Goal: Transaction & Acquisition: Purchase product/service

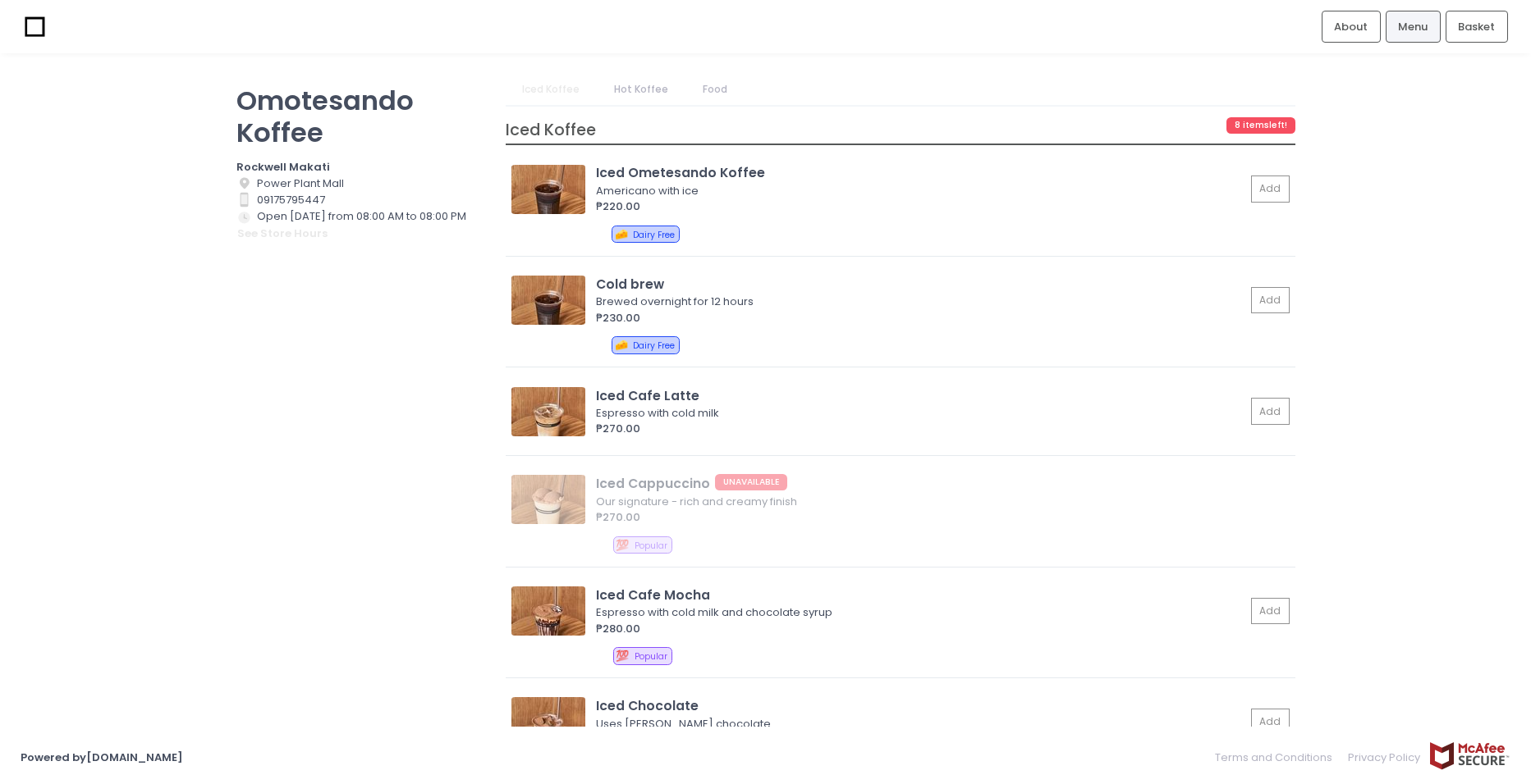
click at [701, 95] on link "Food" at bounding box center [715, 90] width 57 height 31
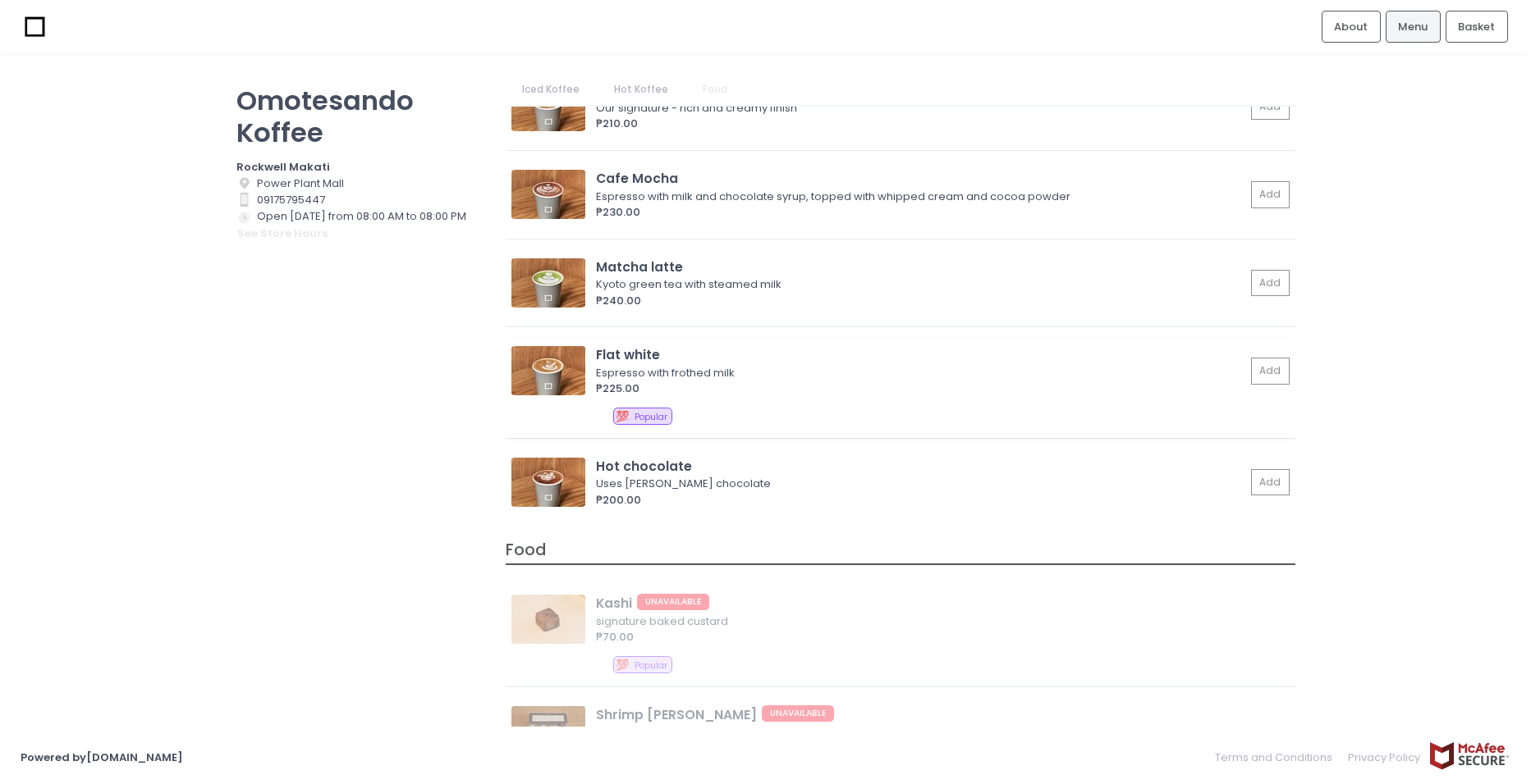
scroll to position [1211, 0]
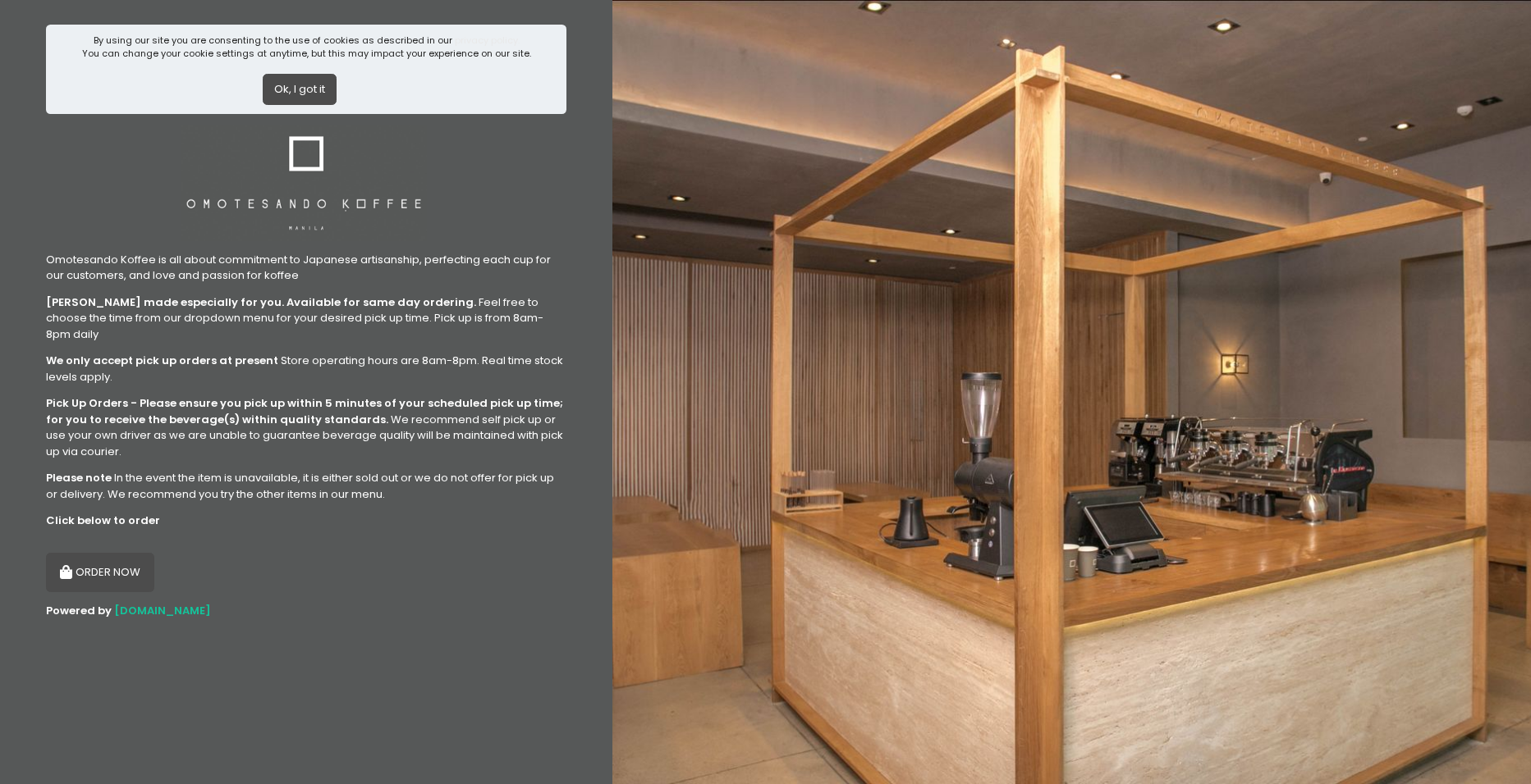
click at [301, 78] on button "Ok, I got it" at bounding box center [299, 90] width 74 height 31
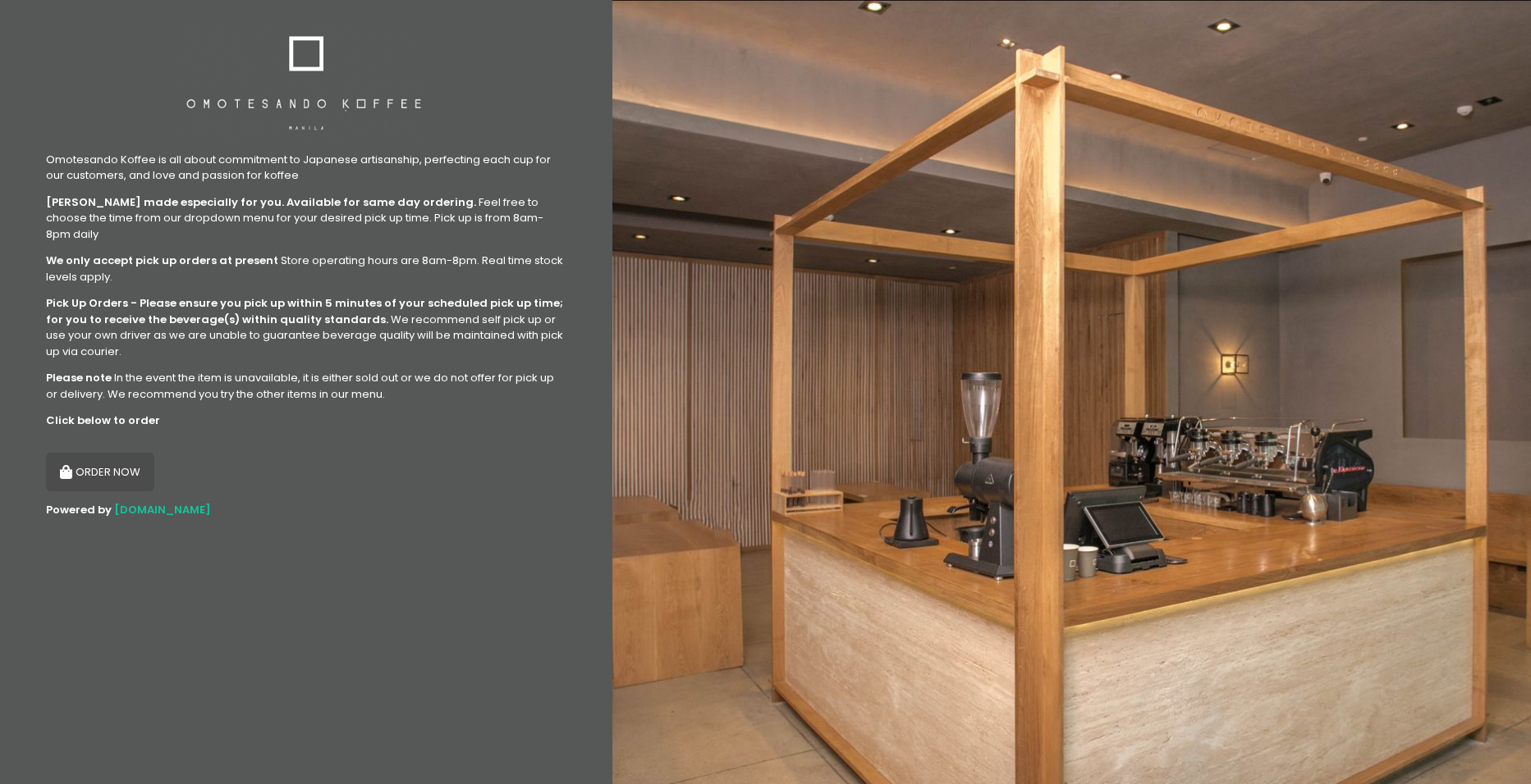
click at [110, 453] on button "ORDER NOW" at bounding box center [100, 473] width 109 height 39
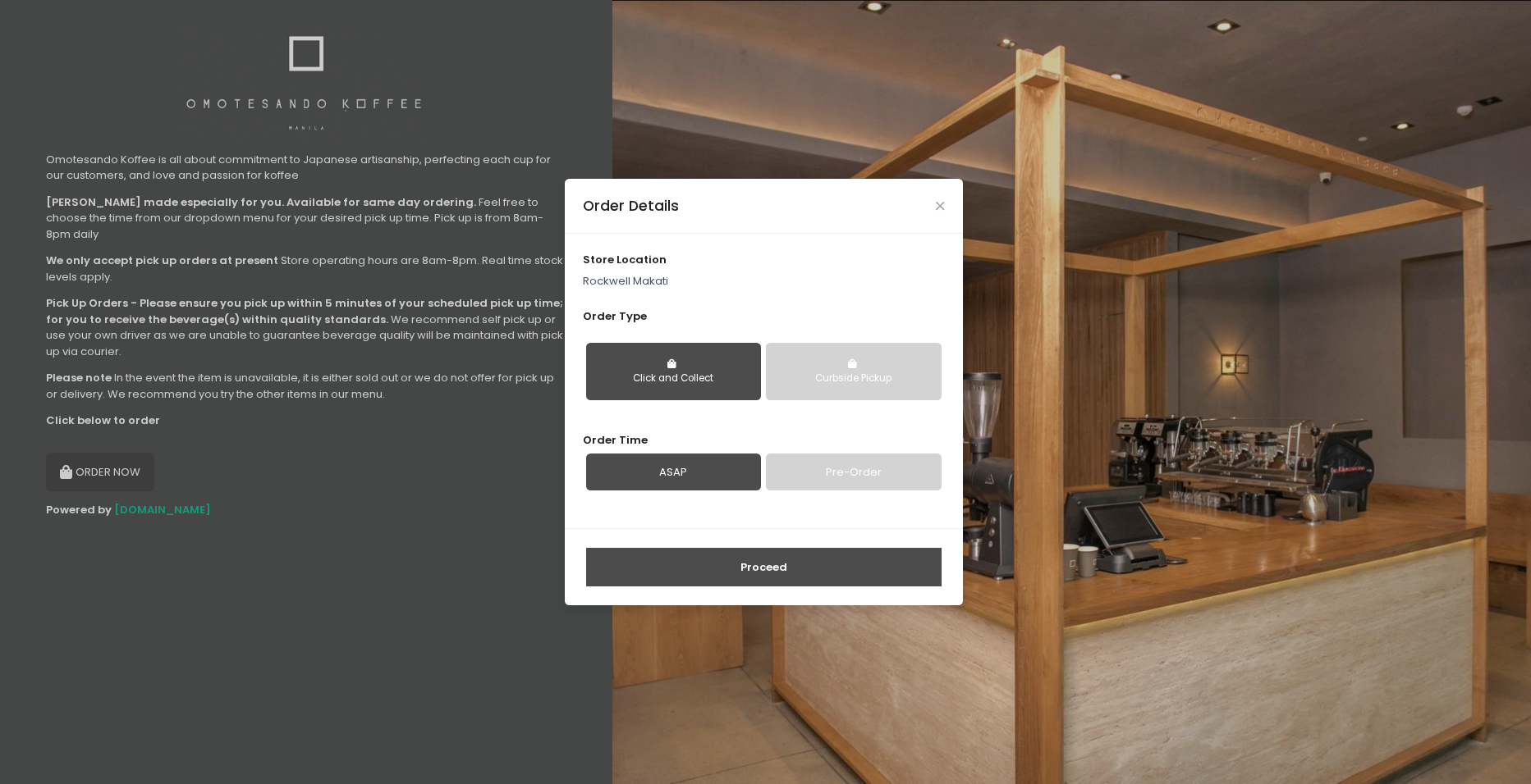
click at [835, 378] on div "Curbside Pickup" at bounding box center [853, 379] width 152 height 15
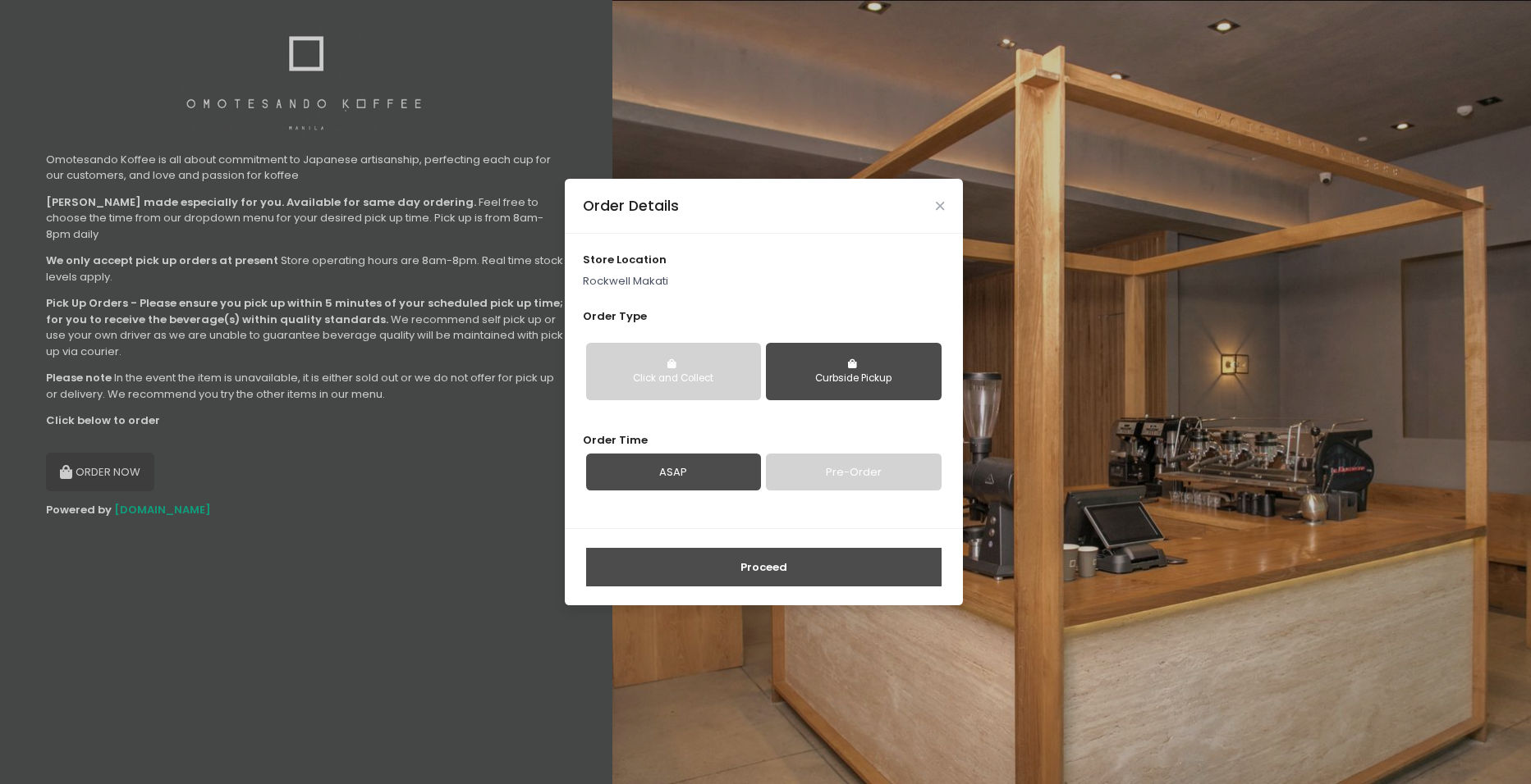
click at [713, 398] on button "Click and Collect" at bounding box center [673, 371] width 175 height 58
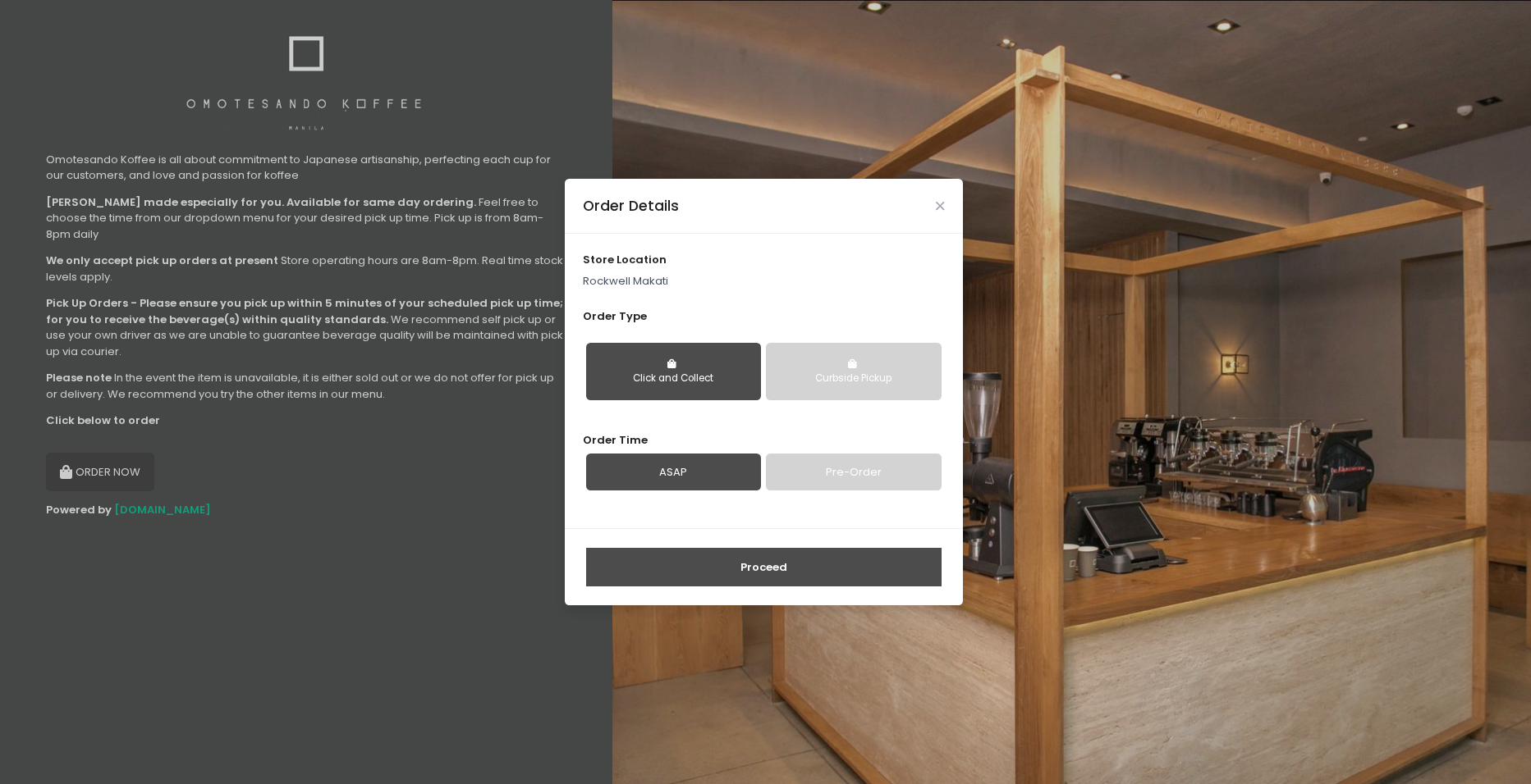
click at [811, 570] on button "Proceed" at bounding box center [764, 568] width 355 height 39
